Goal: Navigation & Orientation: Find specific page/section

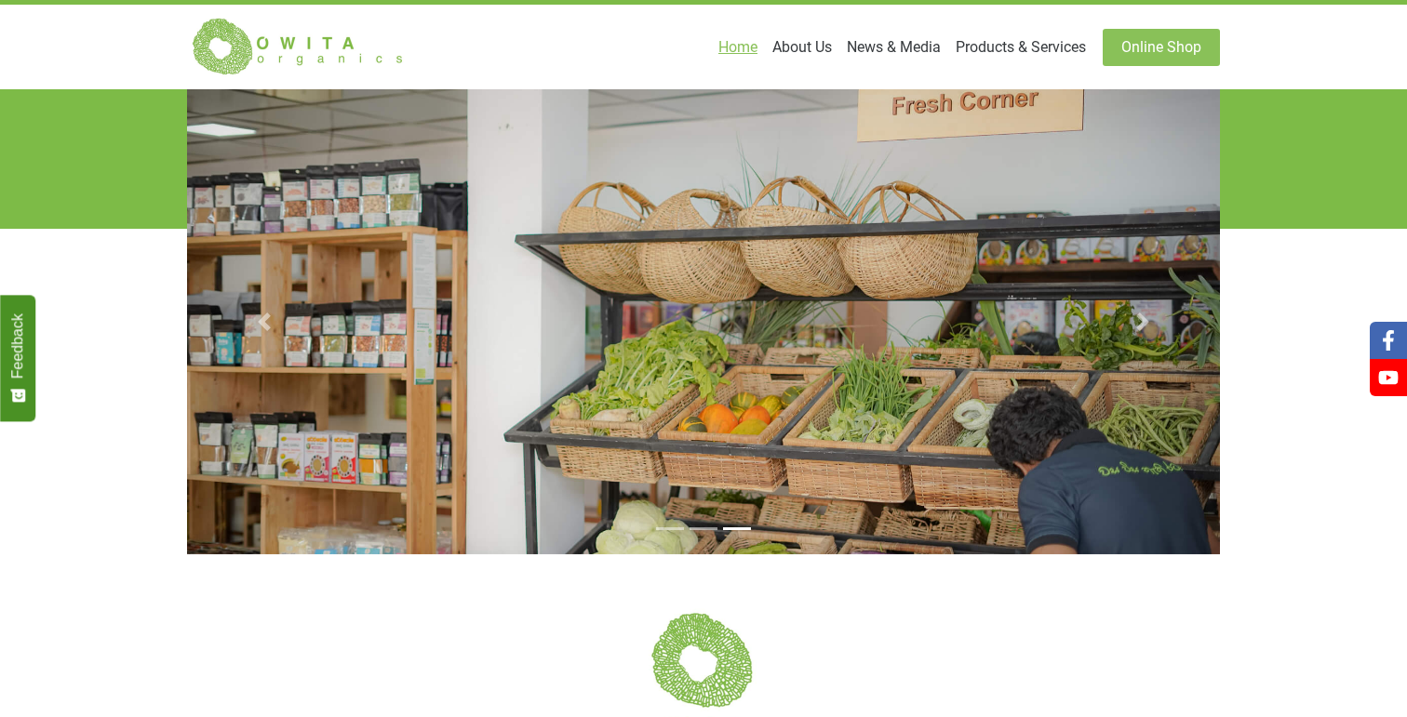
click at [315, 76] on img at bounding box center [298, 47] width 223 height 60
click at [1029, 45] on link "Products & Services" at bounding box center [1020, 47] width 145 height 37
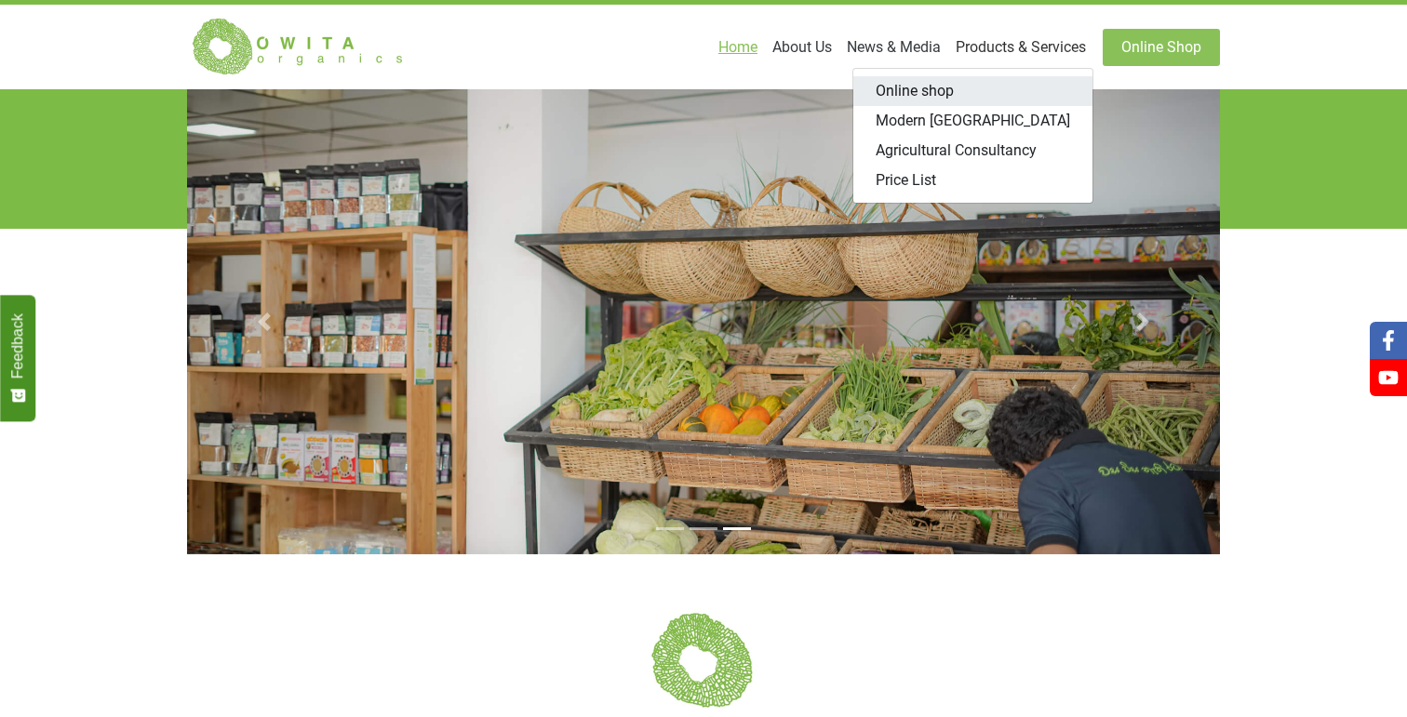
click at [921, 83] on link "Online shop" at bounding box center [972, 91] width 239 height 30
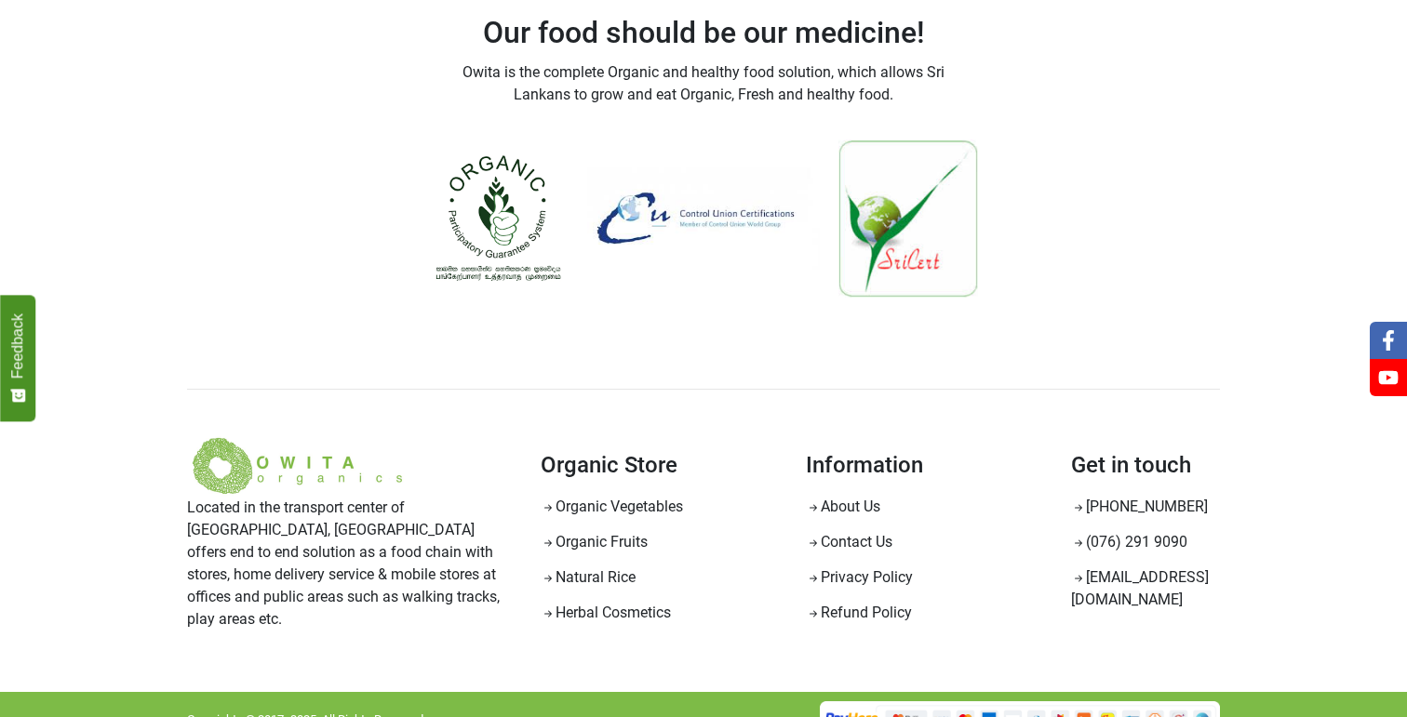
scroll to position [1687, 0]
